Goal: Information Seeking & Learning: Learn about a topic

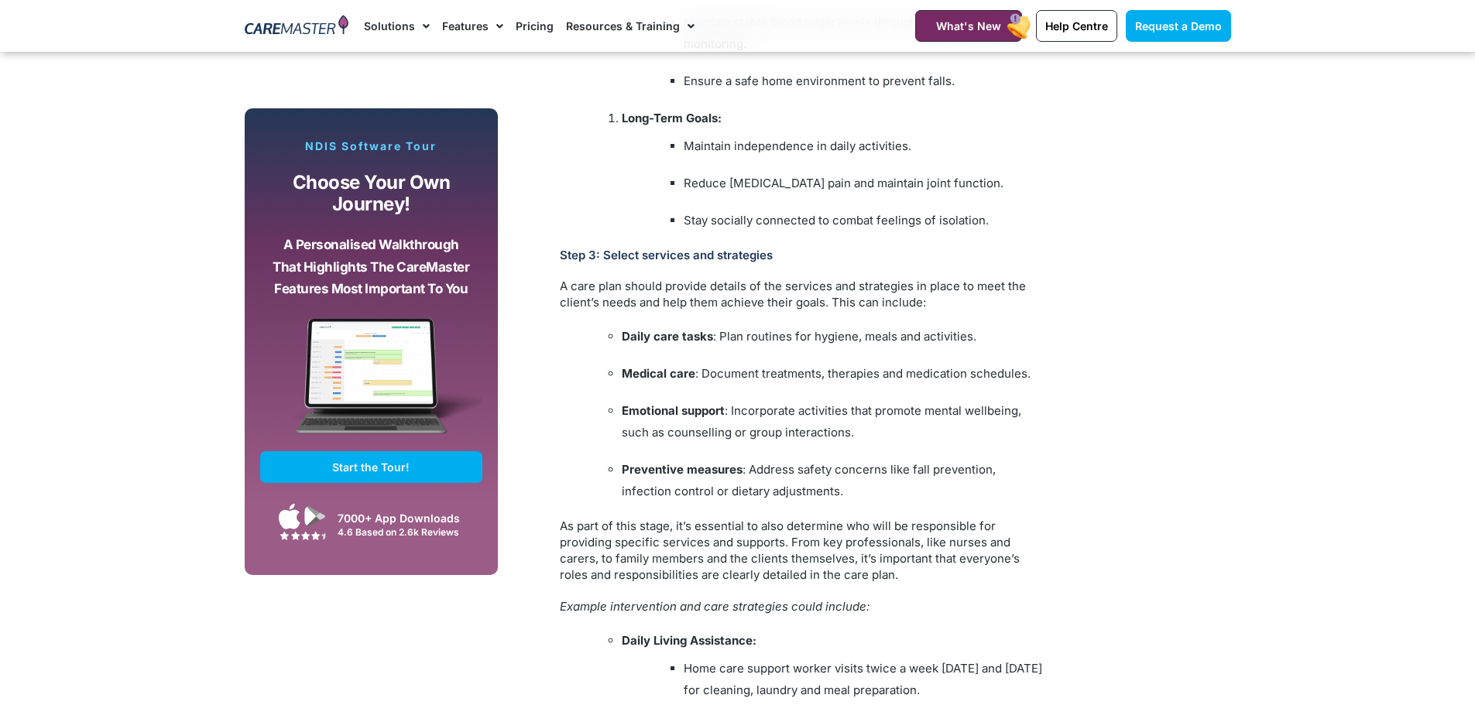
scroll to position [2864, 0]
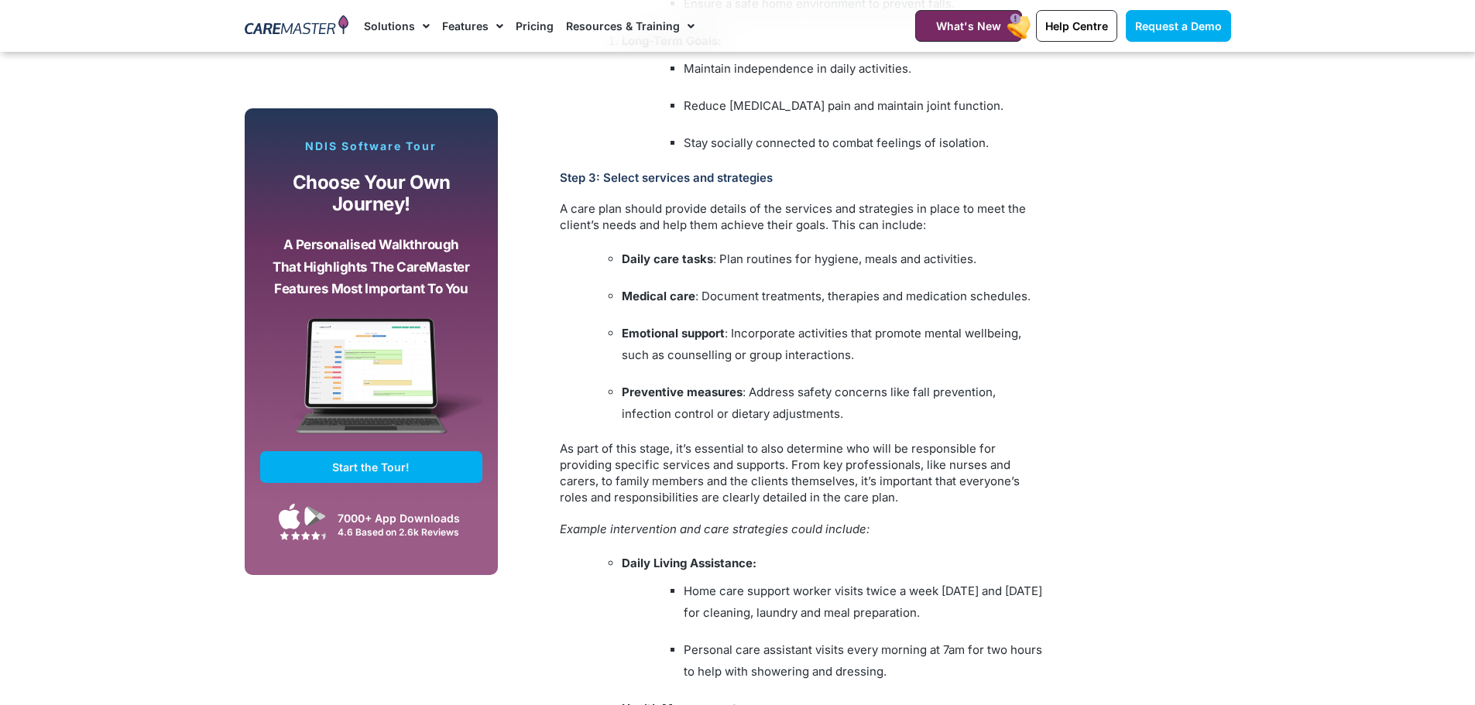
click at [728, 83] on li "Long-Term Goals: Maintain independence in daily activities. Reduce arthritis pa…" at bounding box center [835, 92] width 426 height 124
drag, startPoint x: 687, startPoint y: 69, endPoint x: 903, endPoint y: 73, distance: 216.8
click at [920, 77] on li "Maintain independence in daily activities." at bounding box center [866, 69] width 364 height 22
copy li "Maintain independence in daily activities."
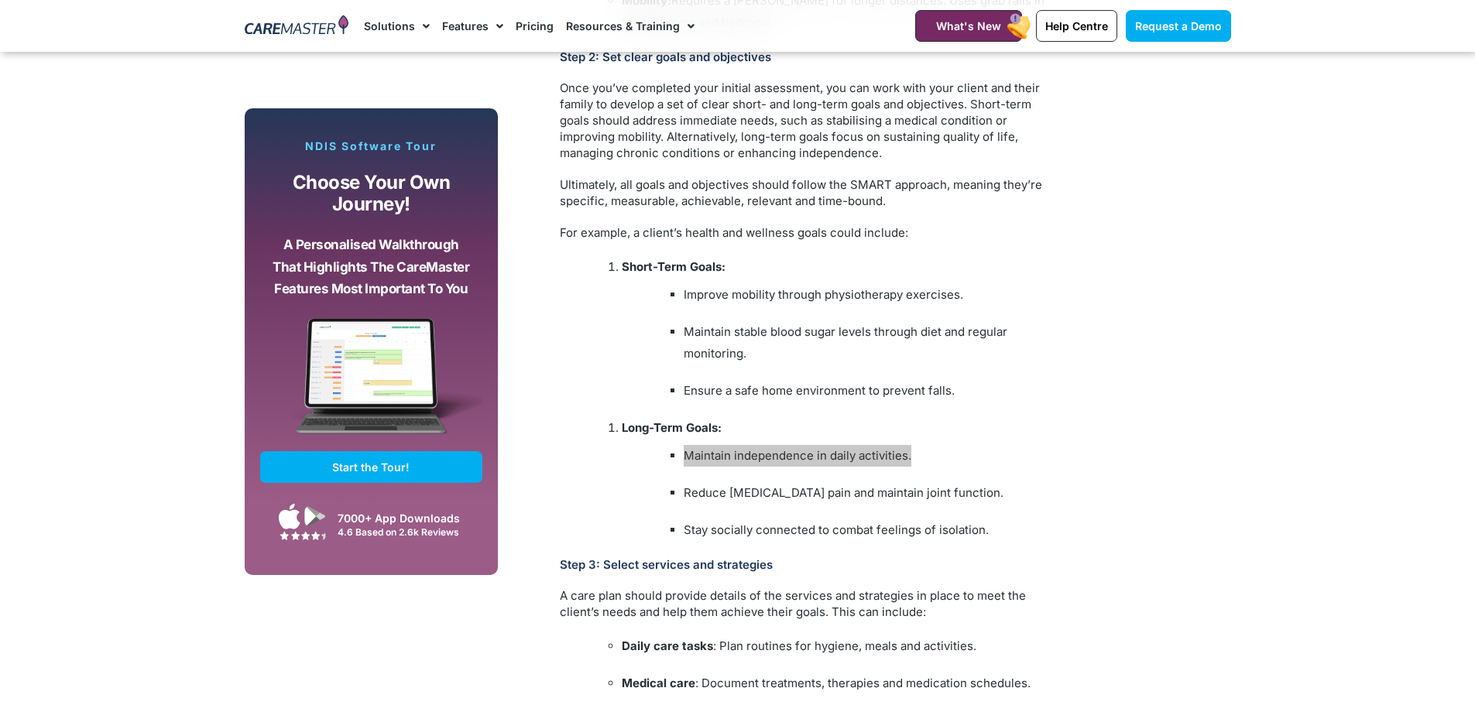
scroll to position [1858, 0]
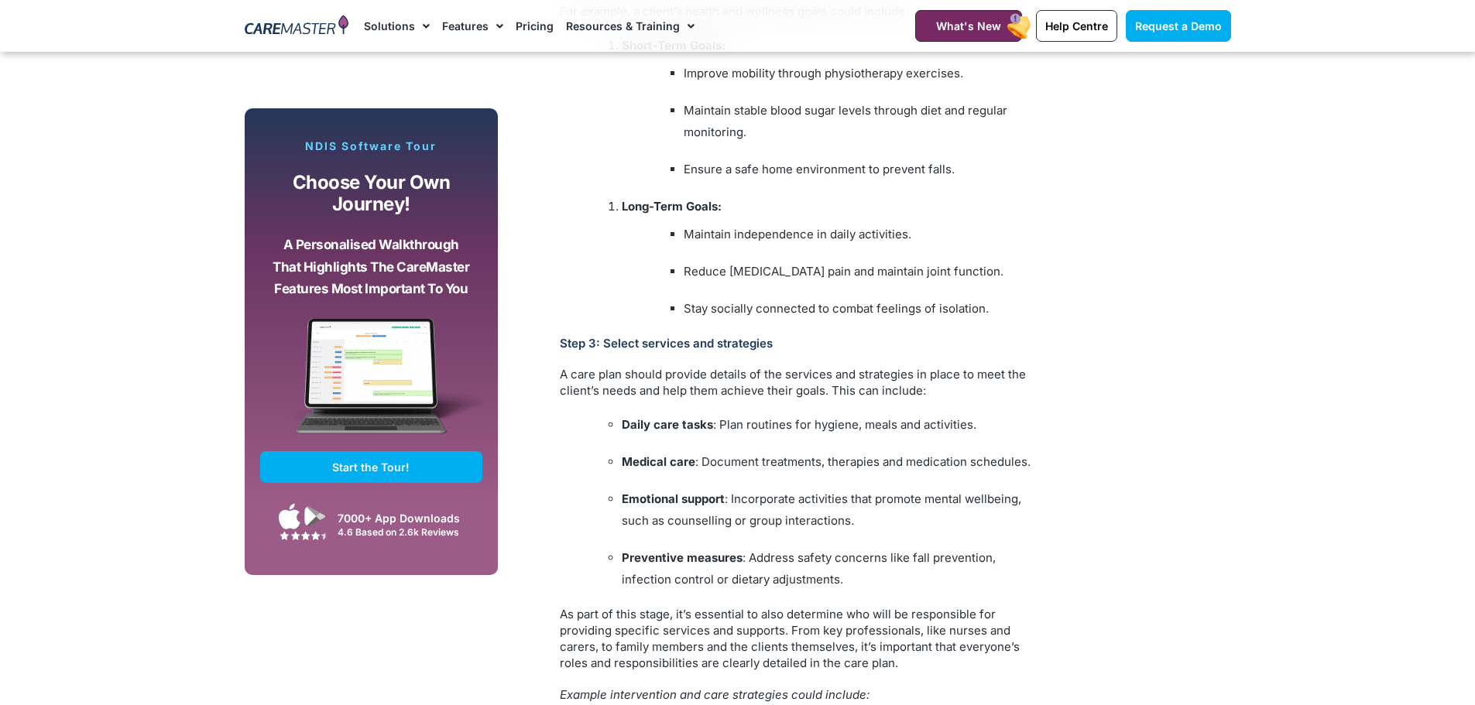
scroll to position [2555, 0]
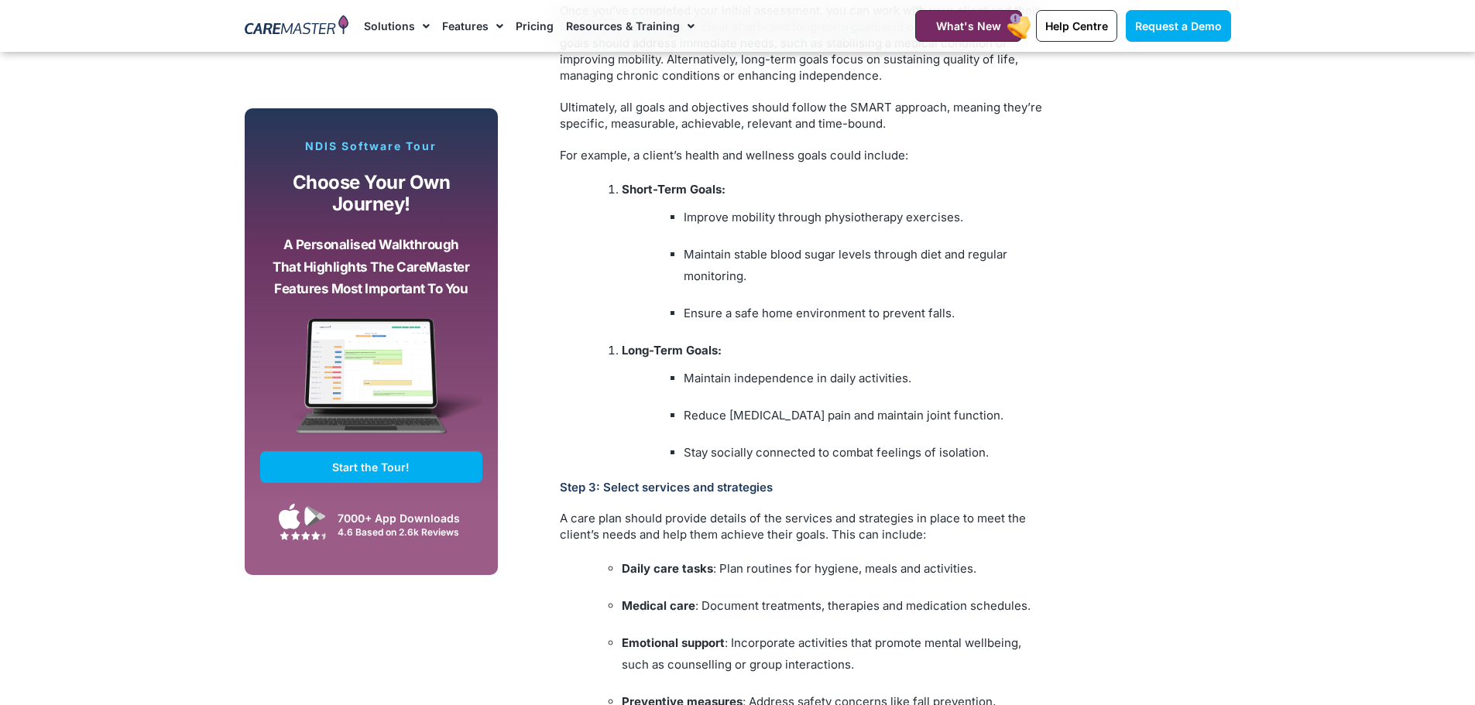
click at [729, 264] on li "Maintain stable blood sugar levels through diet and regular monitoring." at bounding box center [866, 265] width 364 height 43
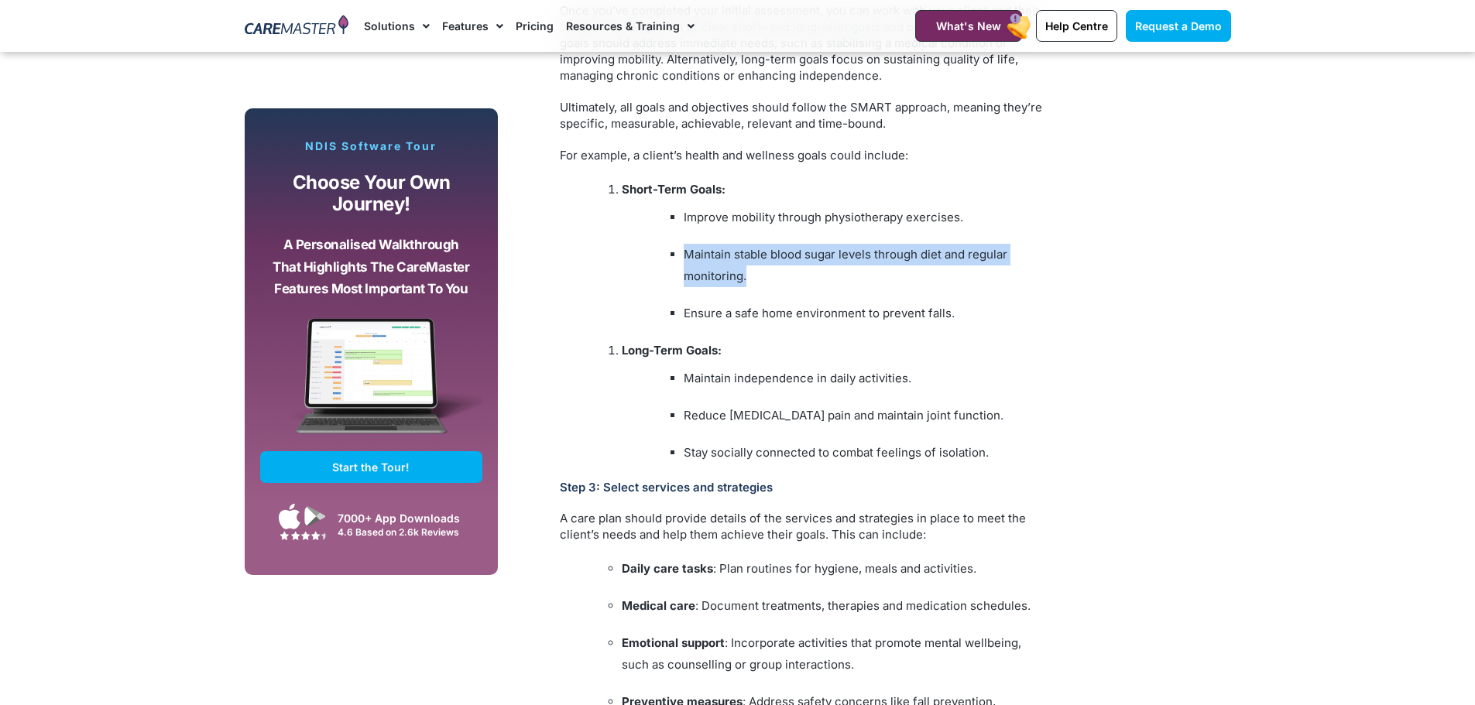
drag, startPoint x: 685, startPoint y: 254, endPoint x: 757, endPoint y: 274, distance: 74.8
click at [757, 274] on li "Maintain stable blood sugar levels through diet and regular monitoring." at bounding box center [866, 265] width 364 height 43
copy li "Maintain stable blood sugar levels through diet and regular monitoring."
